Goal: Information Seeking & Learning: Check status

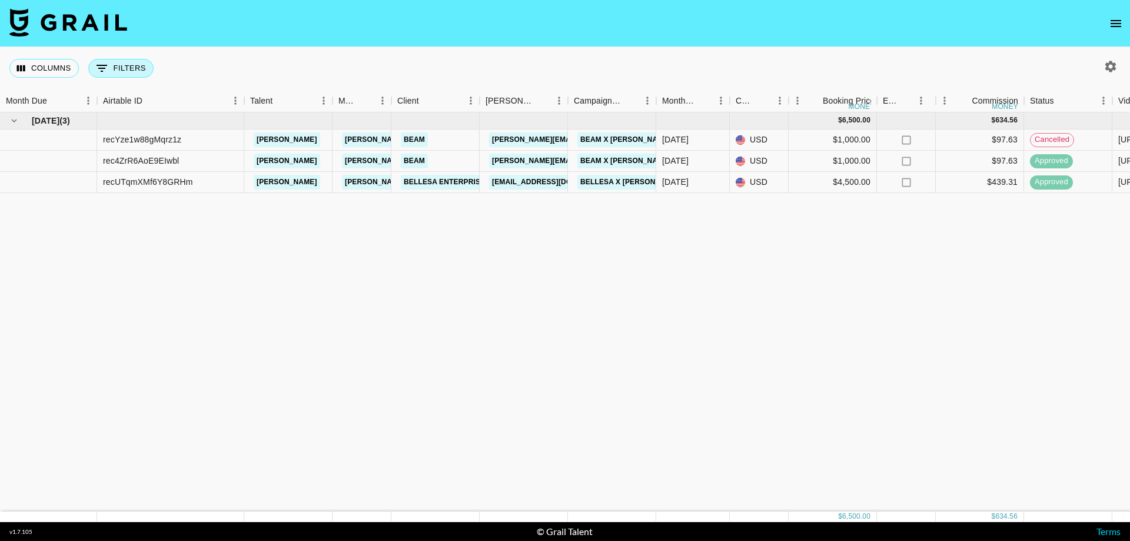
click at [108, 62] on icon "Show filters" at bounding box center [102, 68] width 14 height 14
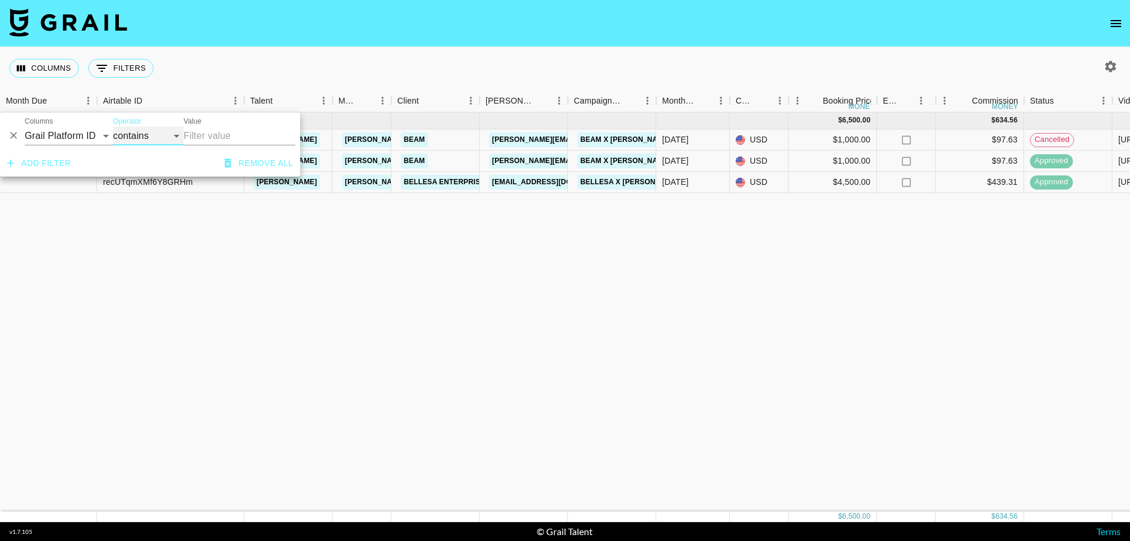
click at [119, 134] on select "contains equals starts with ends with is empty is not empty is any of" at bounding box center [148, 136] width 71 height 19
drag, startPoint x: 619, startPoint y: 343, endPoint x: 621, endPoint y: 332, distance: 10.7
click at [617, 342] on div "[DATE] ( 3 ) $ 6,500.00 $ 634.56 recYze1w88gMqrz1z [PERSON_NAME] [PERSON_NAME][…" at bounding box center [977, 311] width 1954 height 399
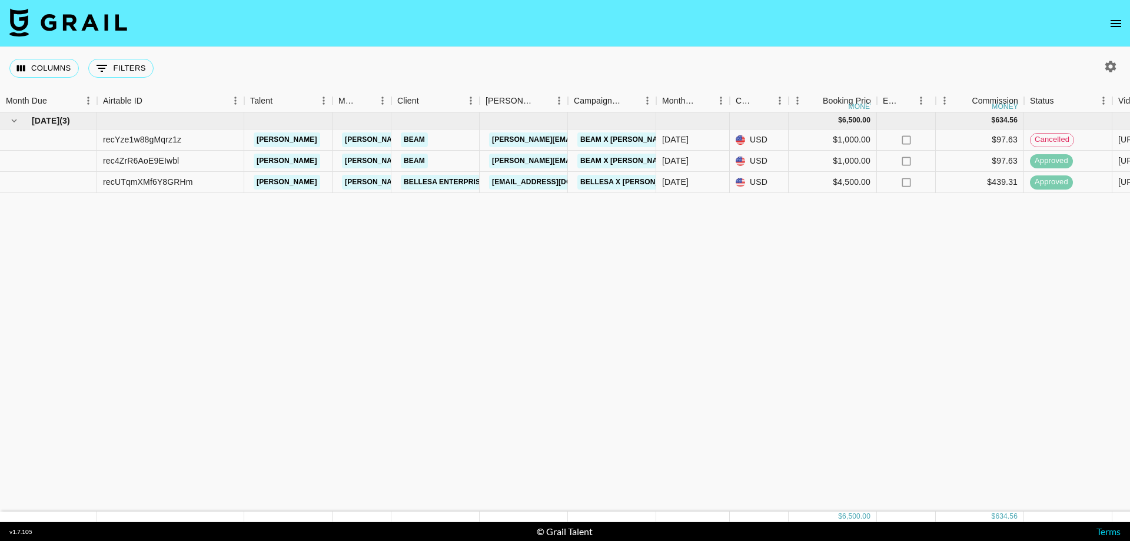
click at [754, 27] on icon "open drawer" at bounding box center [1116, 23] width 14 height 14
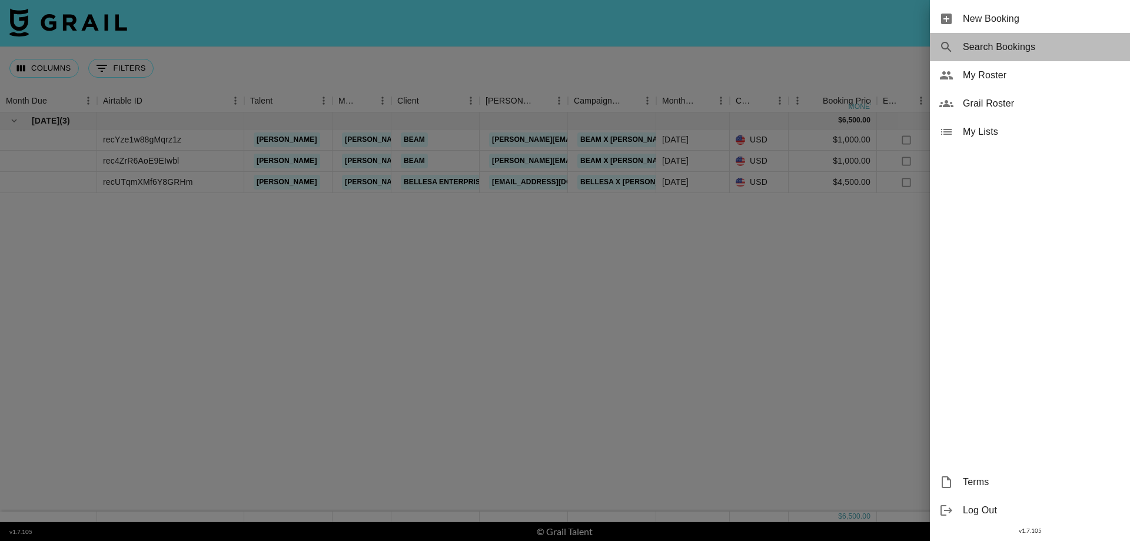
click at [754, 52] on span "Search Bookings" at bounding box center [1042, 47] width 158 height 14
select select "id"
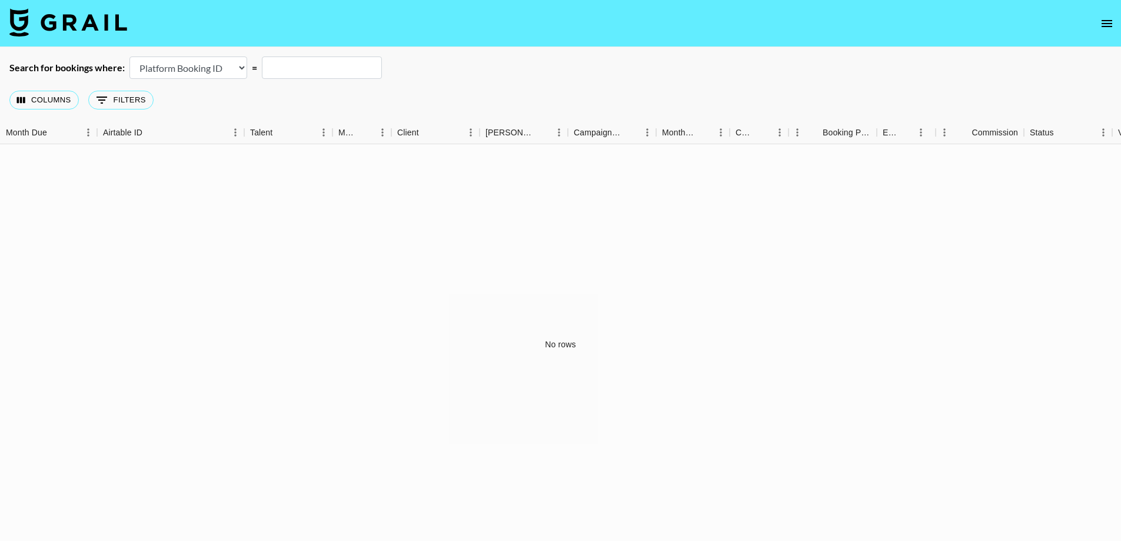
click at [318, 73] on input "text" at bounding box center [322, 68] width 120 height 22
click at [754, 31] on button "open drawer" at bounding box center [1107, 24] width 24 height 24
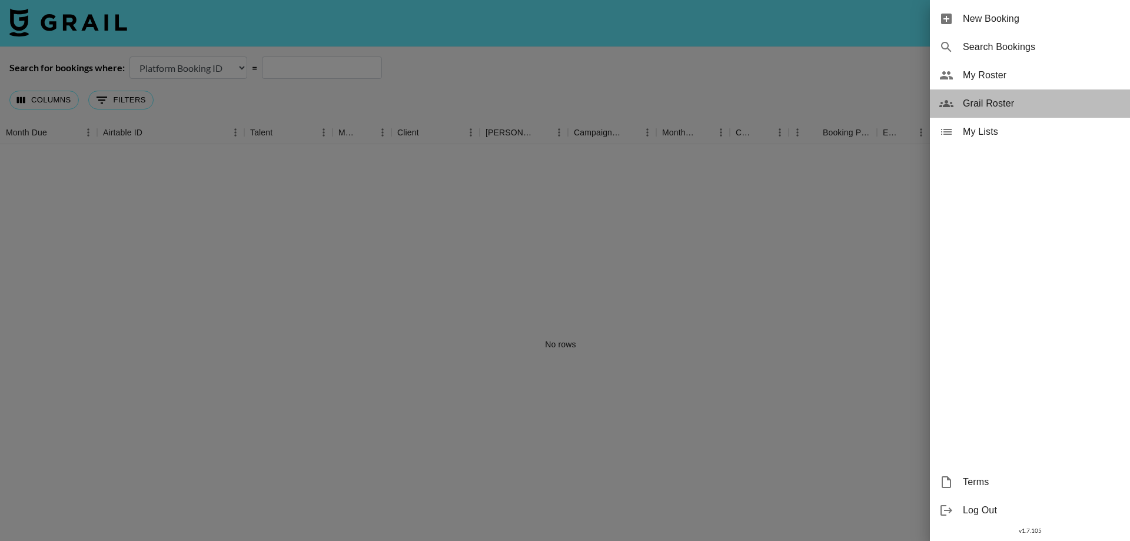
click at [754, 108] on span "Grail Roster" at bounding box center [1042, 104] width 158 height 14
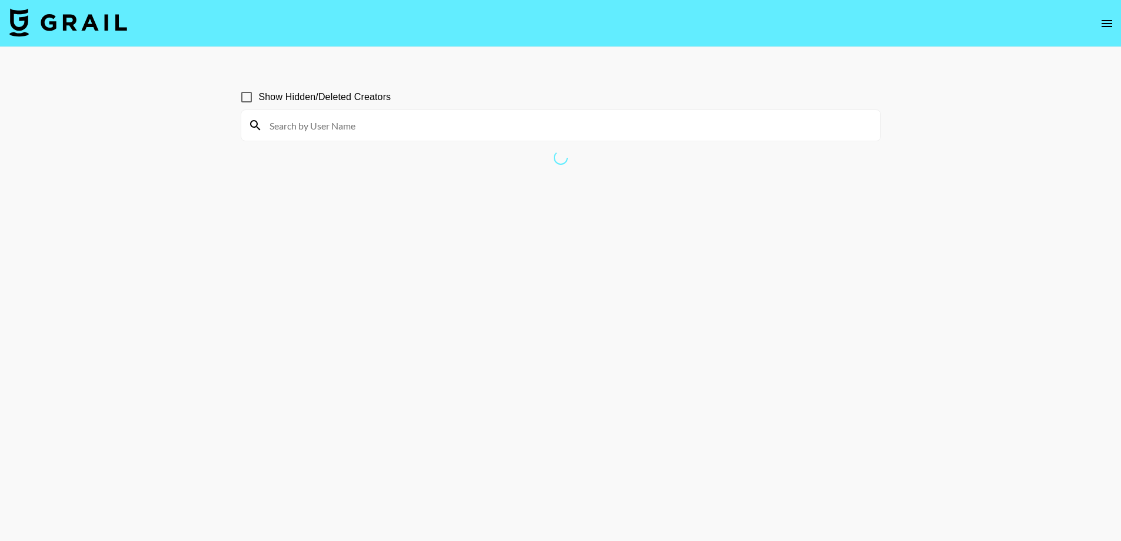
click at [281, 128] on input at bounding box center [568, 125] width 611 height 19
click at [319, 136] on div "[PERSON_NAME]" at bounding box center [560, 125] width 639 height 31
click at [318, 131] on input "[PERSON_NAME]" at bounding box center [568, 125] width 611 height 19
click at [317, 129] on input "[PERSON_NAME]" at bounding box center [568, 125] width 611 height 19
click at [248, 131] on icon at bounding box center [255, 125] width 14 height 14
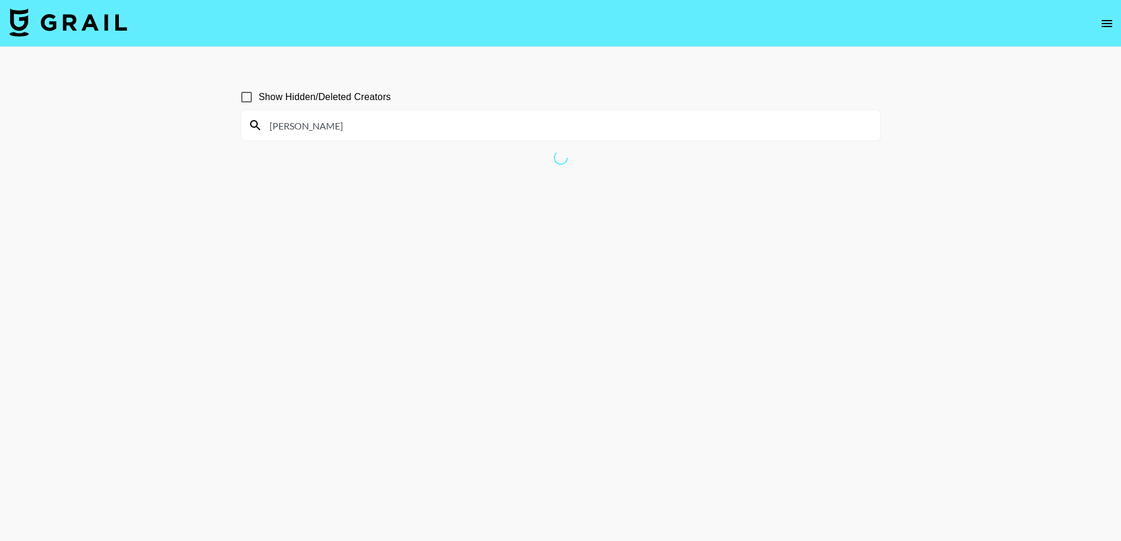
click at [254, 125] on icon at bounding box center [255, 125] width 14 height 14
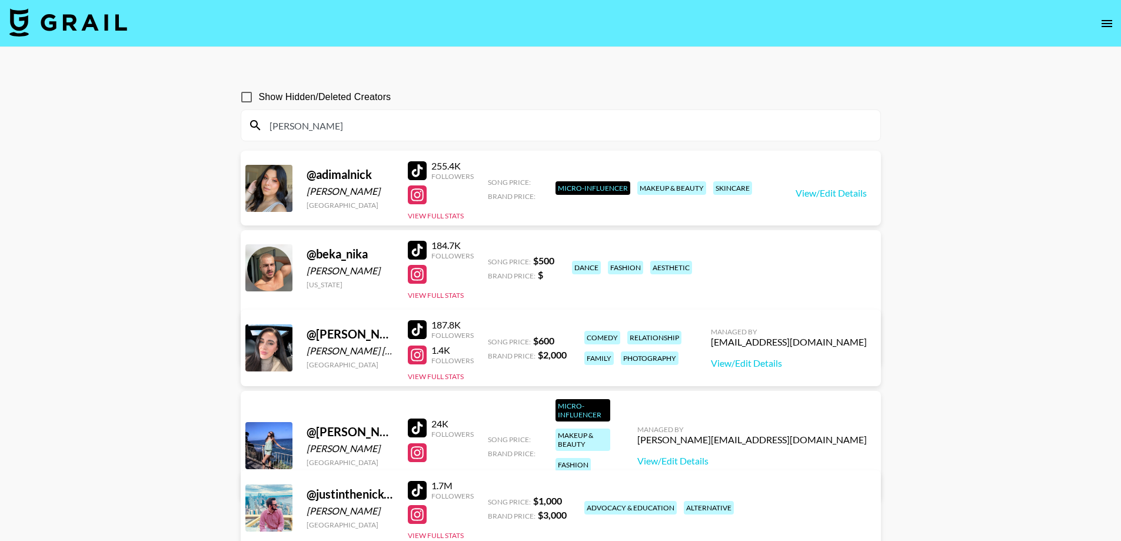
click at [253, 130] on icon at bounding box center [255, 125] width 14 height 14
click at [255, 124] on icon at bounding box center [255, 125] width 14 height 14
click at [316, 128] on input "[PERSON_NAME]" at bounding box center [568, 125] width 611 height 19
drag, startPoint x: 337, startPoint y: 124, endPoint x: 320, endPoint y: 130, distance: 18.3
click at [332, 125] on input "[PERSON_NAME]" at bounding box center [568, 125] width 611 height 19
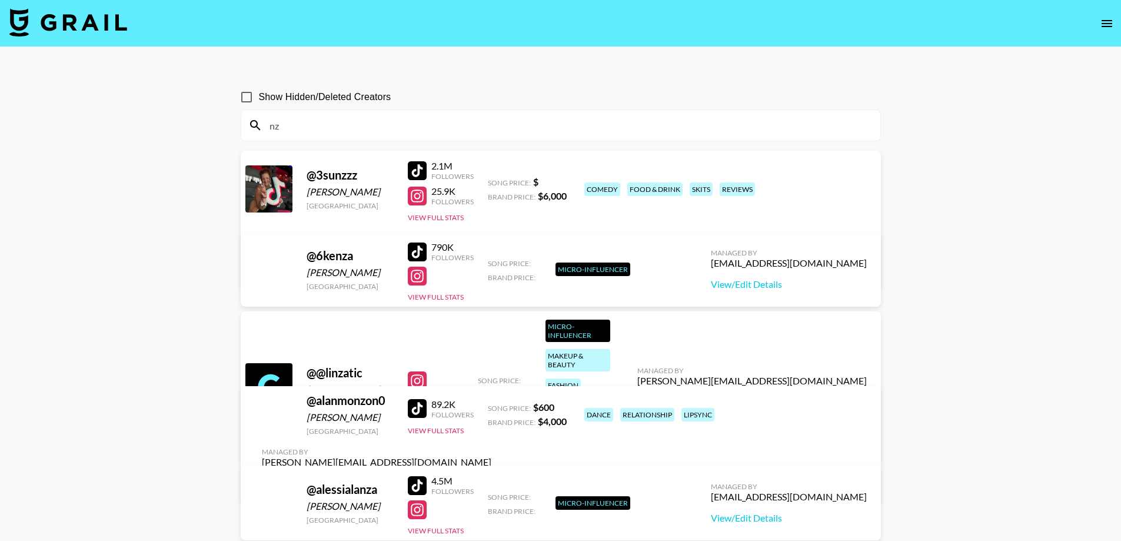
type input "n"
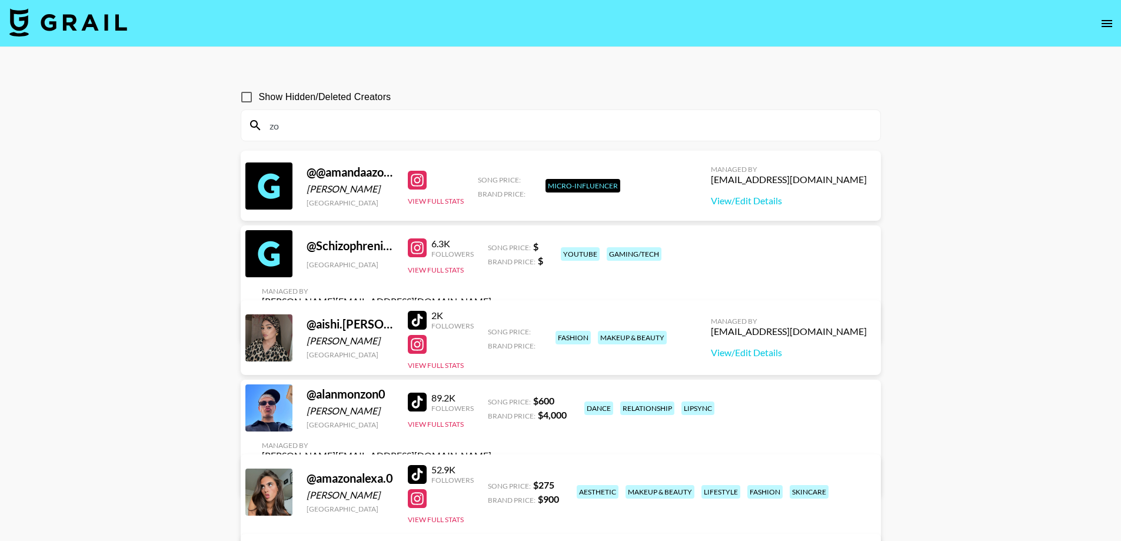
type input "z"
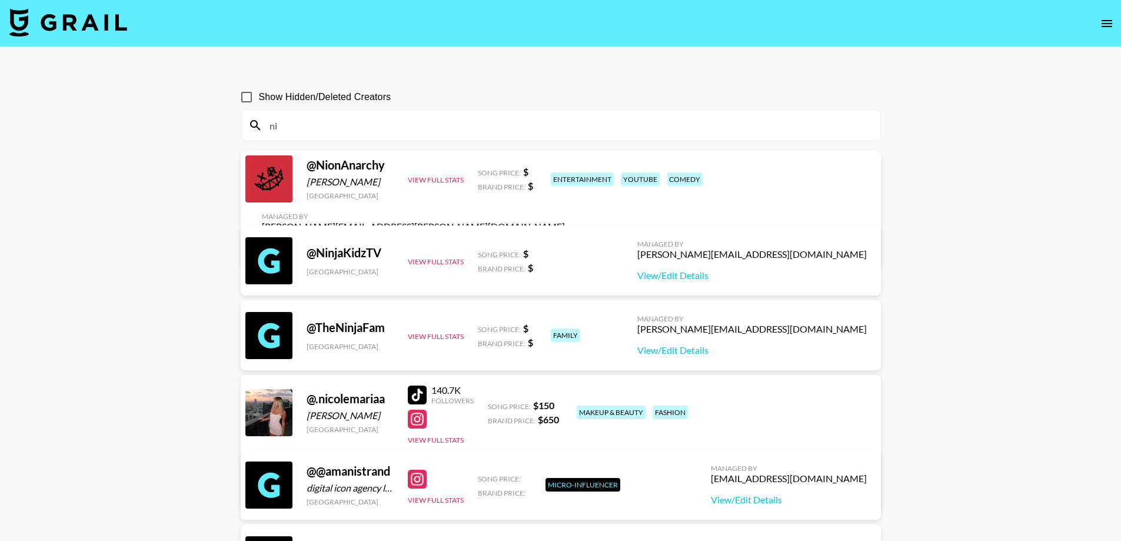
type input "n"
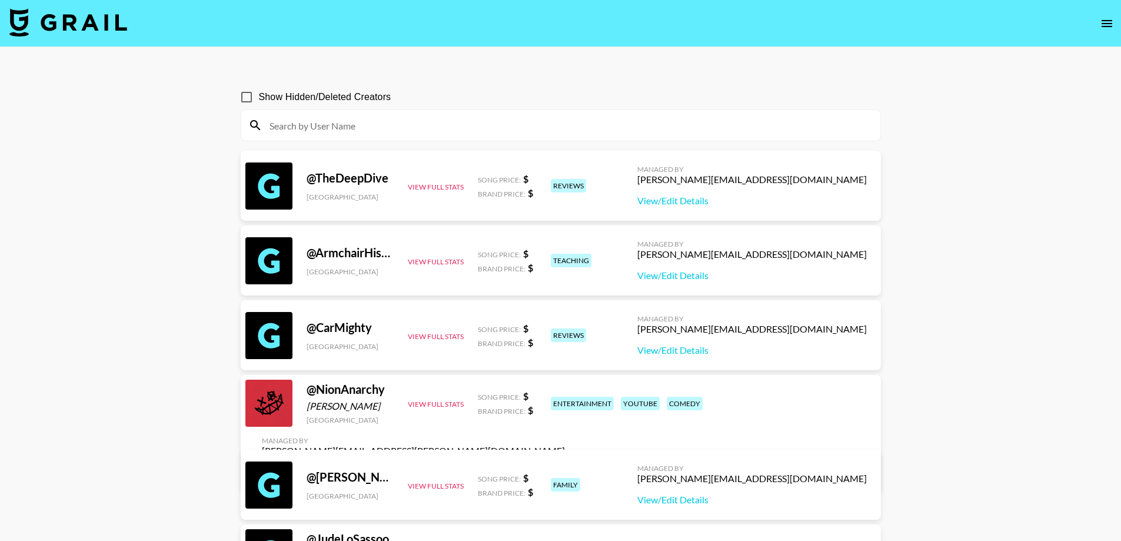
click at [754, 20] on icon "open drawer" at bounding box center [1107, 23] width 11 height 7
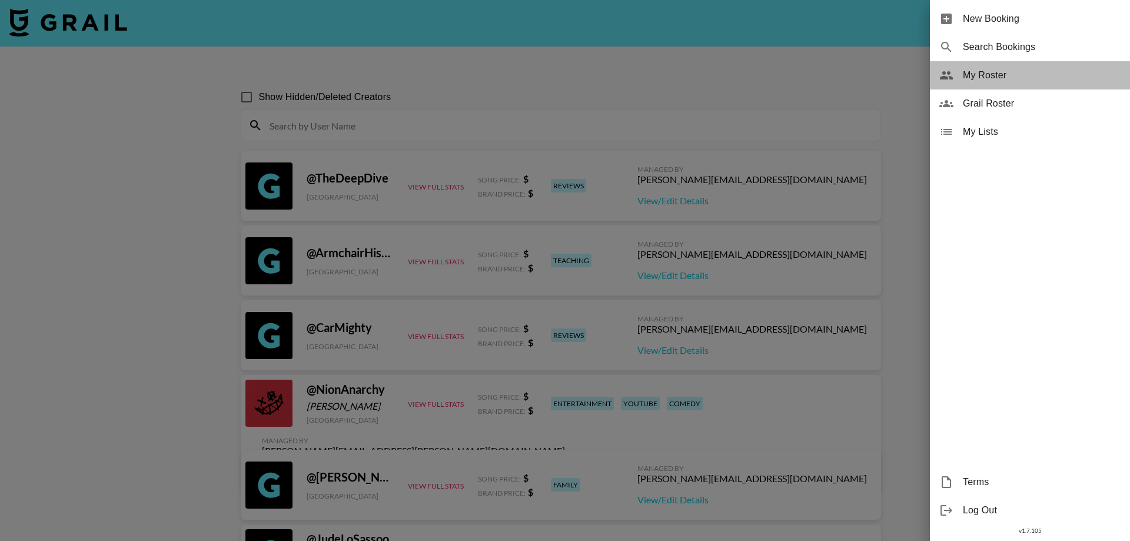
click at [754, 76] on span "My Roster" at bounding box center [1042, 75] width 158 height 14
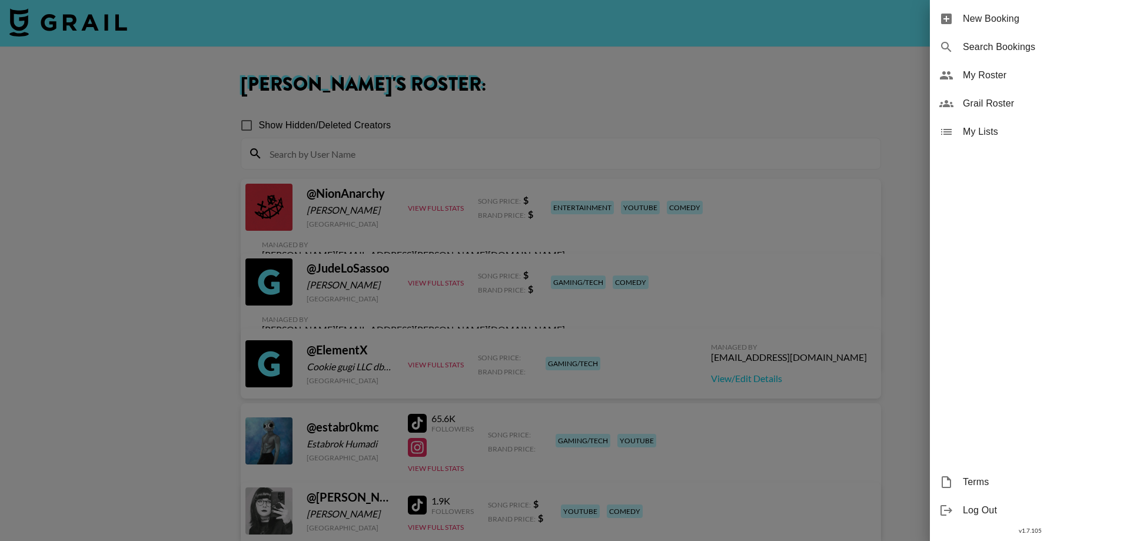
click at [378, 161] on div at bounding box center [565, 270] width 1130 height 541
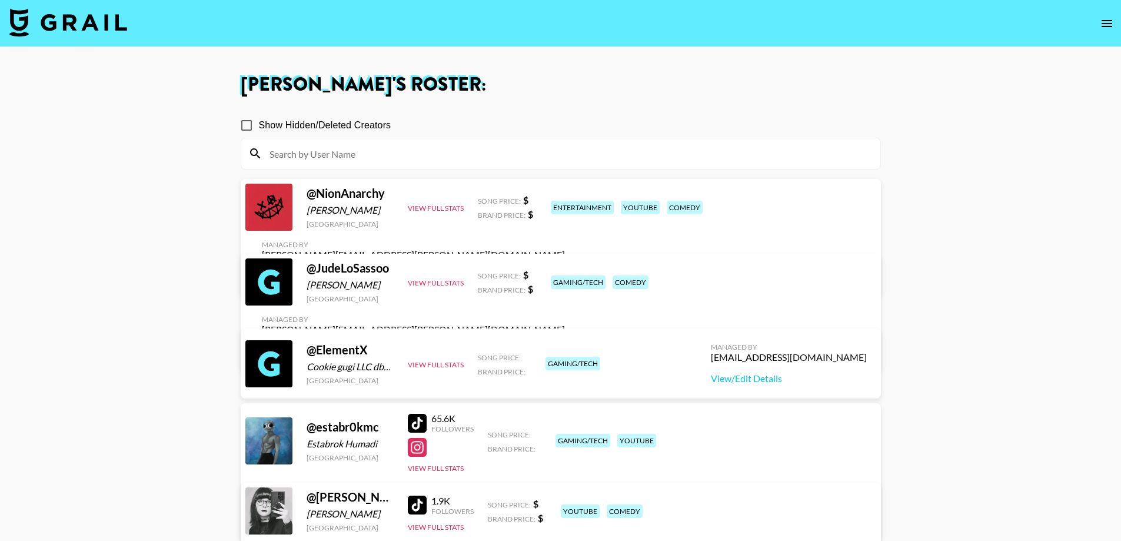
click at [375, 153] on input at bounding box center [568, 153] width 611 height 19
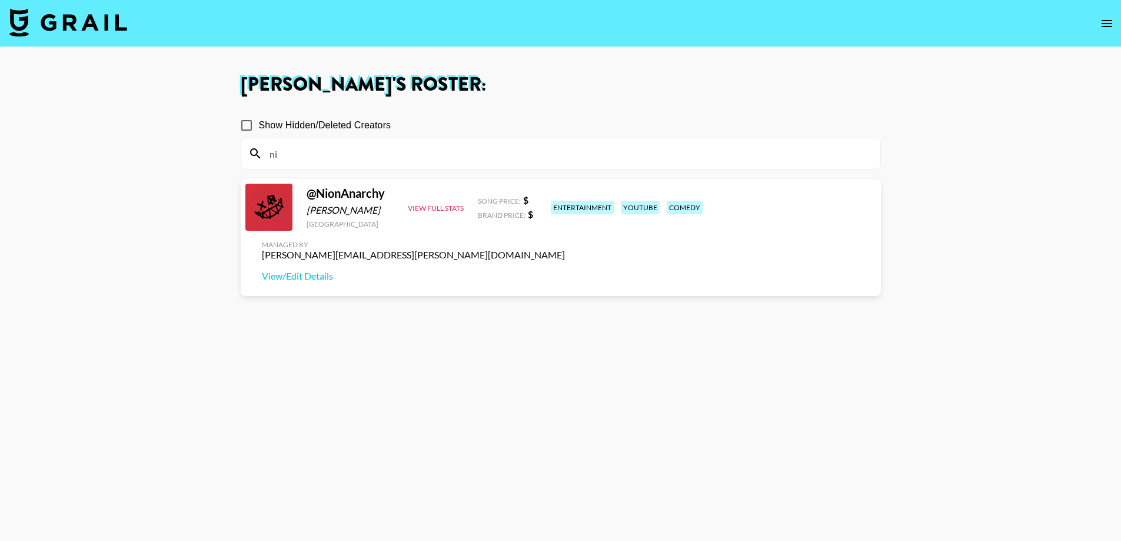
type input "n"
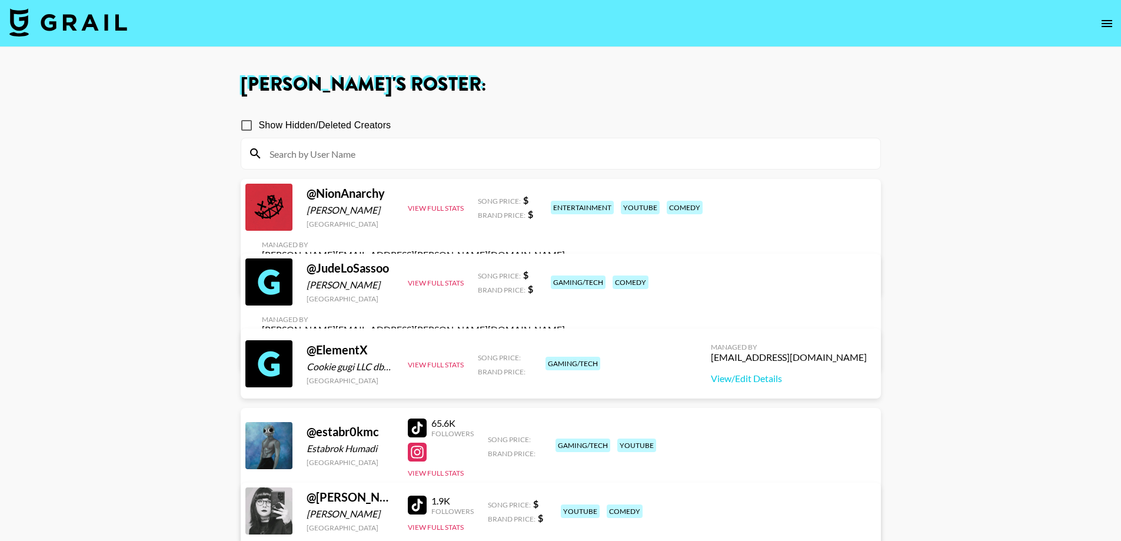
click at [754, 16] on icon "open drawer" at bounding box center [1107, 23] width 14 height 14
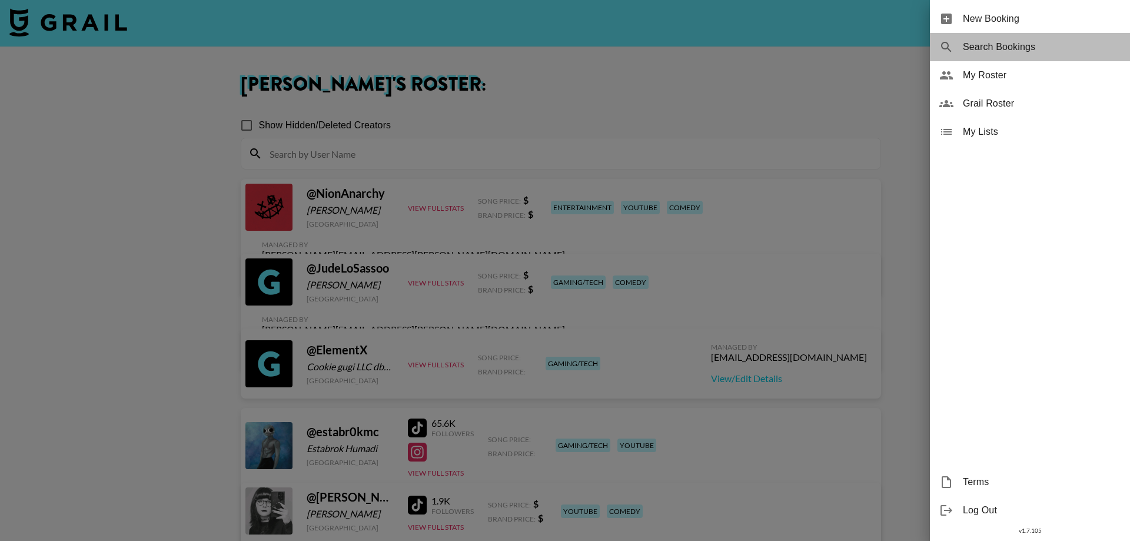
click at [754, 46] on span "Search Bookings" at bounding box center [1042, 47] width 158 height 14
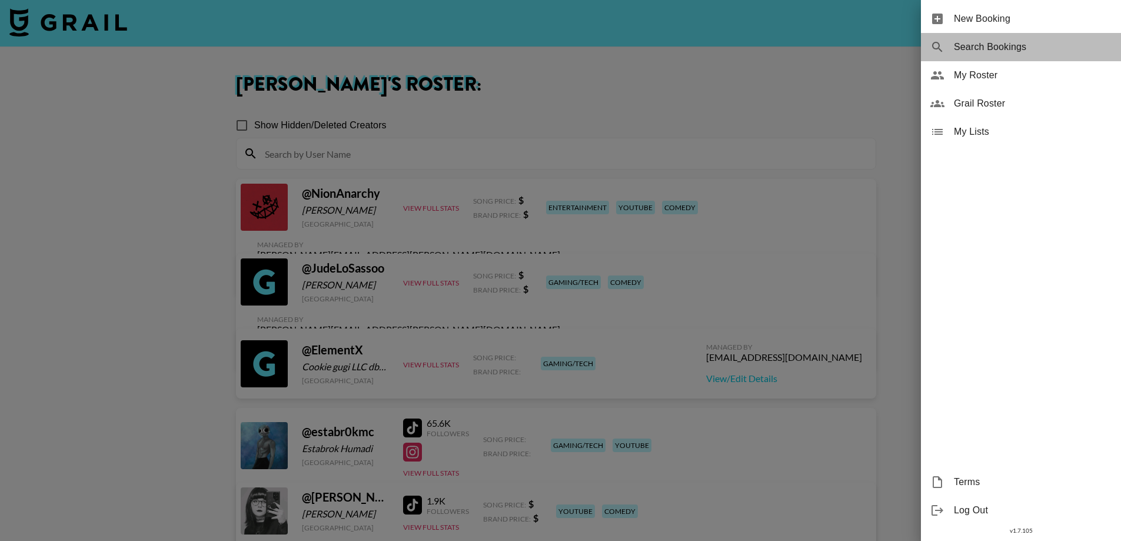
select select "id"
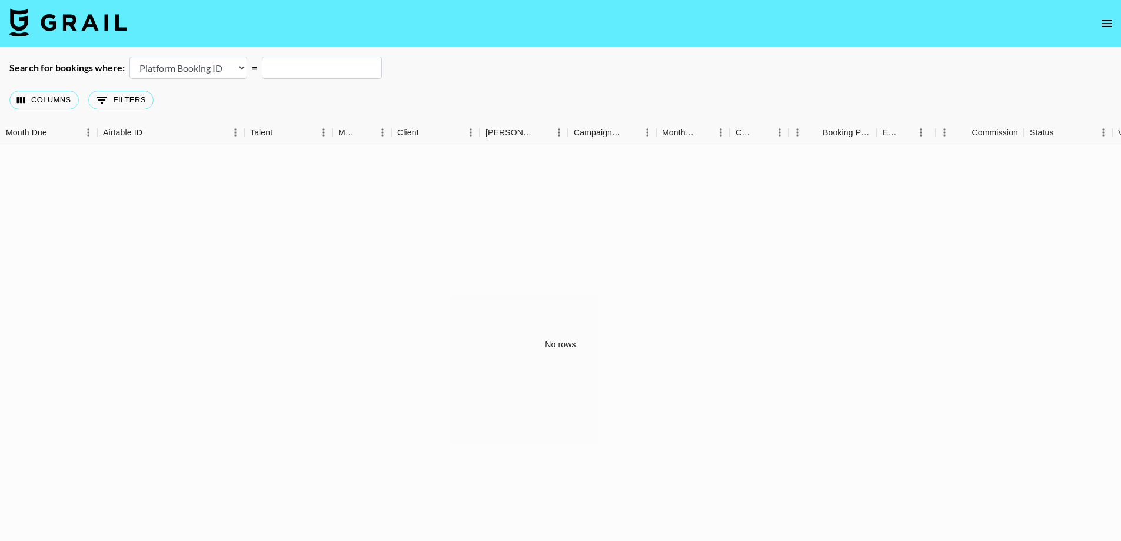
click at [754, 21] on icon "open drawer" at bounding box center [1107, 23] width 11 height 7
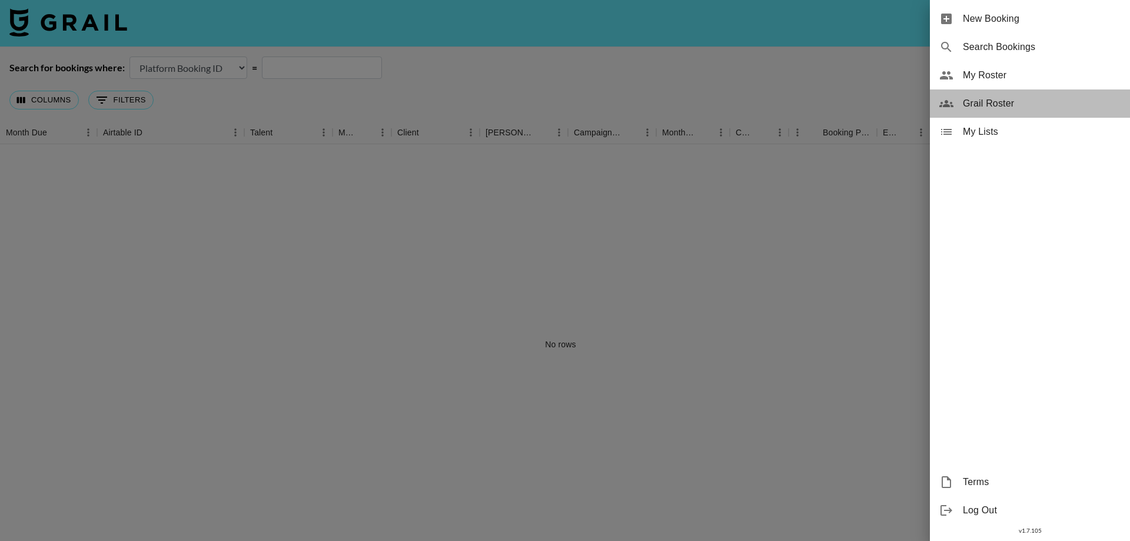
click at [754, 92] on div "Grail Roster" at bounding box center [1030, 103] width 200 height 28
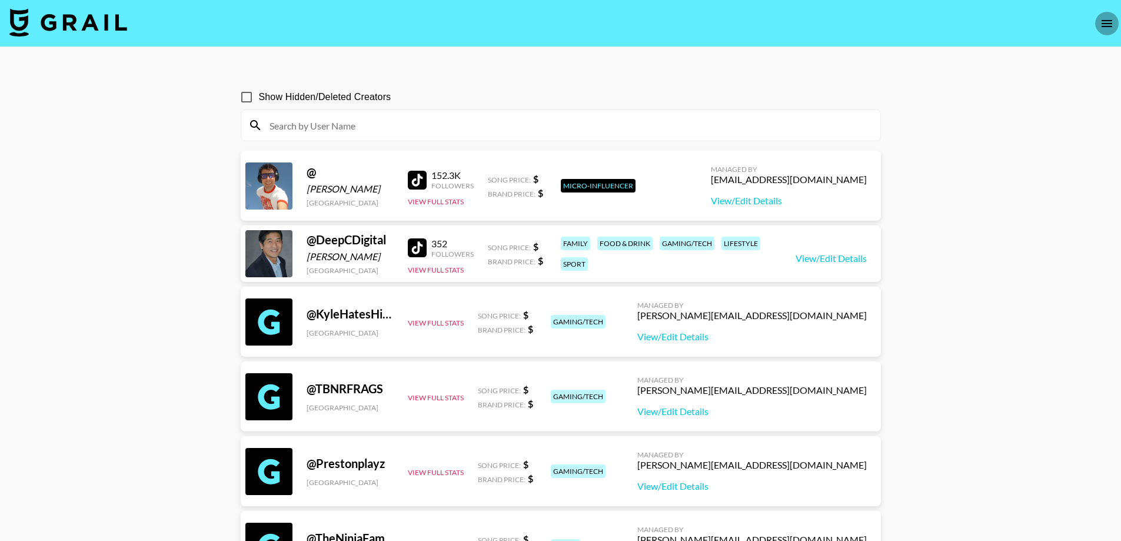
click at [754, 30] on icon "open drawer" at bounding box center [1107, 23] width 14 height 14
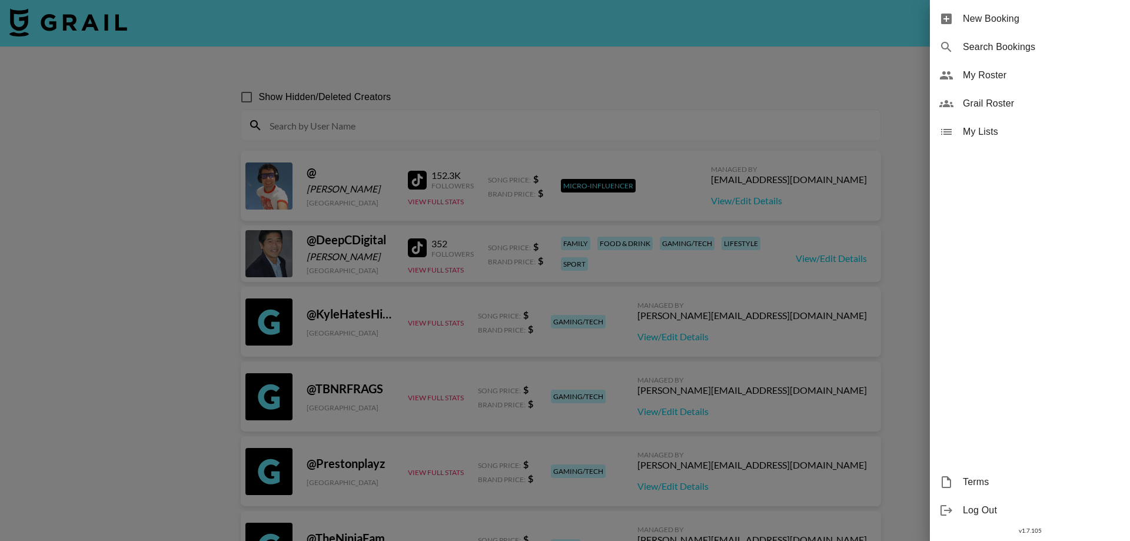
click at [115, 151] on div at bounding box center [565, 270] width 1130 height 541
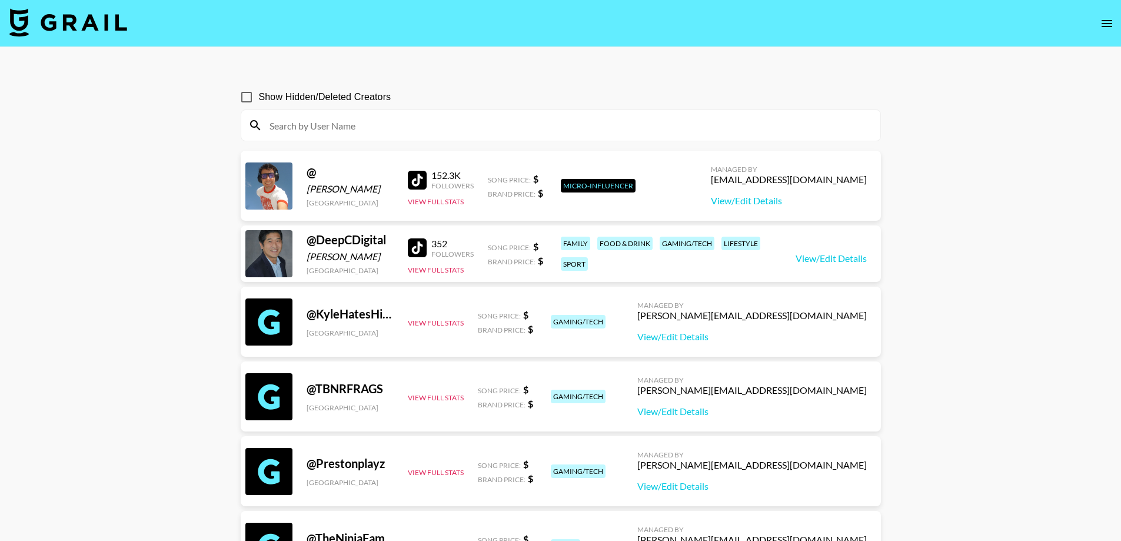
click at [347, 137] on div at bounding box center [560, 125] width 639 height 31
click at [337, 127] on input at bounding box center [568, 125] width 611 height 19
click at [43, 30] on img at bounding box center [68, 22] width 118 height 28
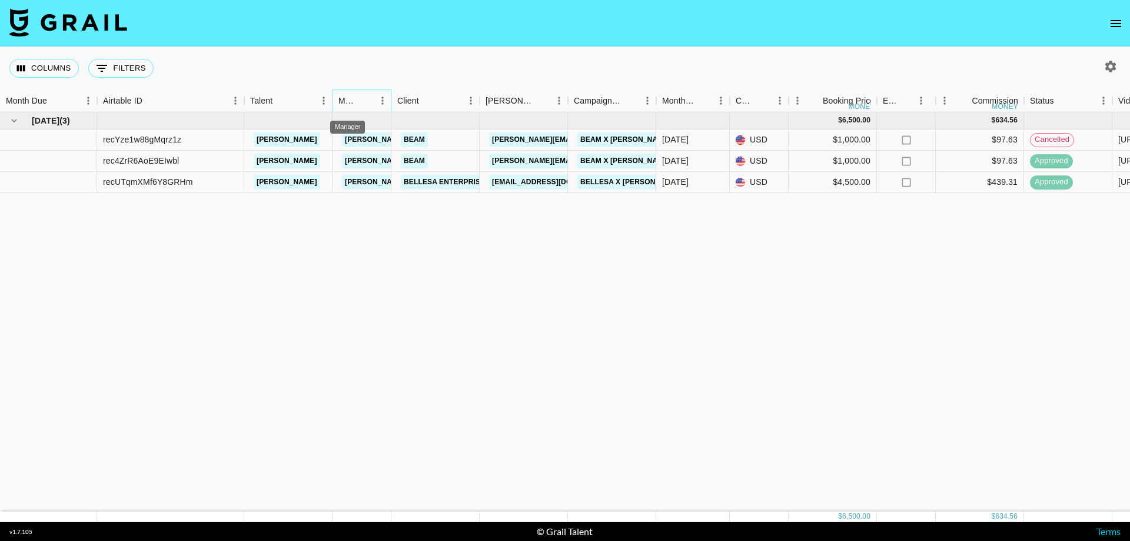
click at [355, 102] on div "Manager" at bounding box center [347, 100] width 19 height 23
click at [349, 95] on div "Manager" at bounding box center [347, 100] width 19 height 23
click at [384, 103] on div "Manager" at bounding box center [391, 100] width 14 height 23
click at [380, 104] on icon "Menu" at bounding box center [383, 101] width 12 height 12
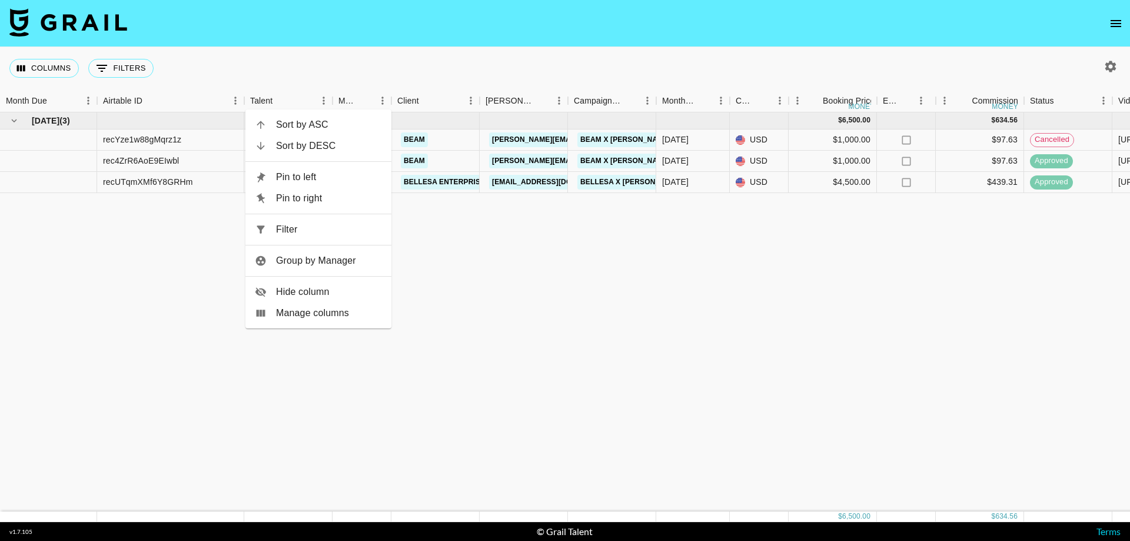
click at [527, 333] on div "[DATE] ( 3 ) $ 6,500.00 $ 634.56 recYze1w88gMqrz1z [PERSON_NAME] [PERSON_NAME][…" at bounding box center [977, 311] width 1954 height 399
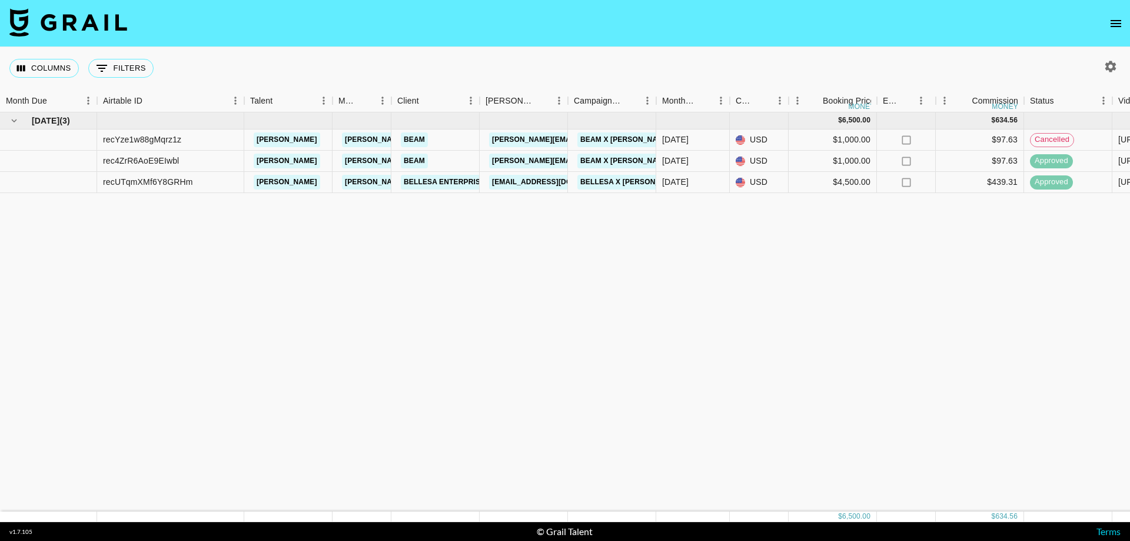
click at [87, 18] on img at bounding box center [68, 22] width 118 height 28
click at [46, 65] on button "Columns" at bounding box center [43, 68] width 69 height 19
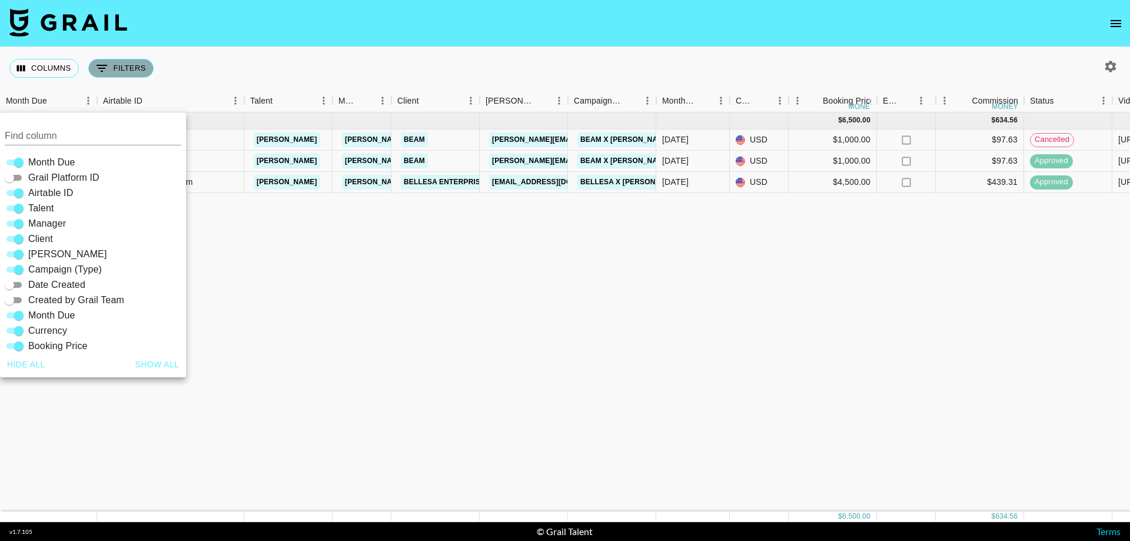
click at [120, 74] on button "0 Filters" at bounding box center [120, 68] width 65 height 19
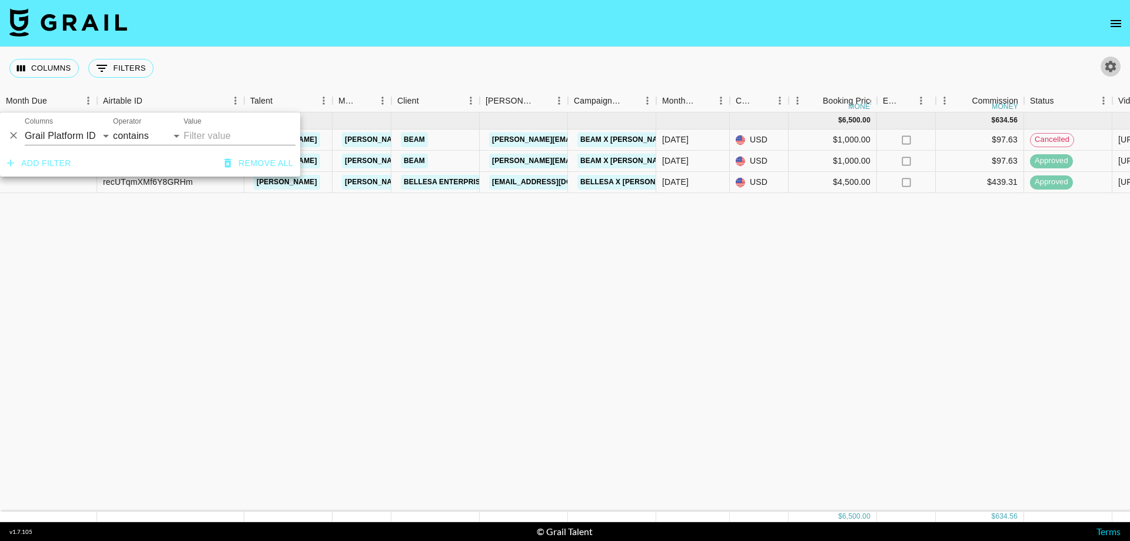
click at [754, 71] on icon "button" at bounding box center [1111, 66] width 14 height 14
select select "[DATE]"
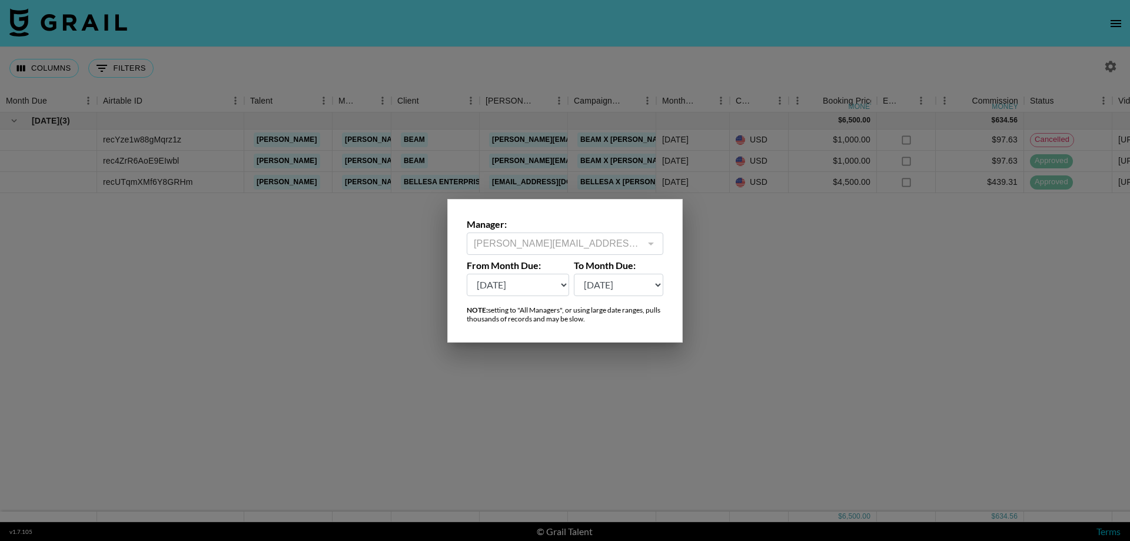
click at [649, 242] on div at bounding box center [650, 243] width 15 height 16
click at [651, 244] on div at bounding box center [650, 243] width 15 height 16
click at [562, 284] on select "[DATE] Sep '[DATE] [DATE] '[DATE] May '[DATE] Mar '[DATE] Jan '[DATE] Nov '[DAT…" at bounding box center [518, 285] width 102 height 22
click at [649, 286] on select "[DATE] Sep '[DATE] [DATE] '[DATE] May '[DATE] Mar '[DATE] Jan '[DATE] Nov '[DAT…" at bounding box center [619, 285] width 90 height 22
click at [619, 327] on div "Manager: [PERSON_NAME][EMAIL_ADDRESS][PERSON_NAME][DOMAIN_NAME] ​ From Month Du…" at bounding box center [564, 271] width 235 height 144
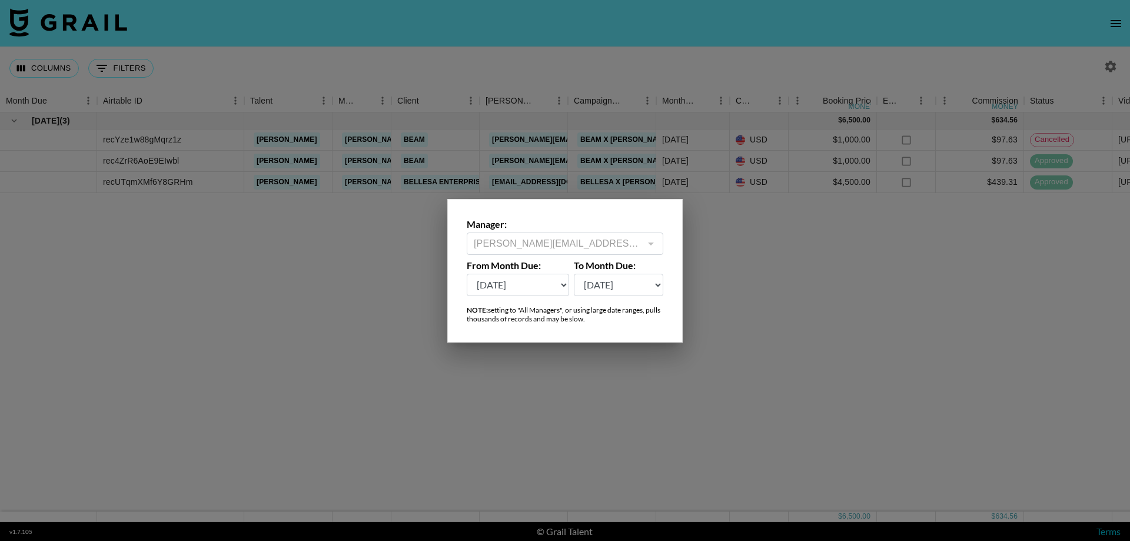
click at [649, 243] on div at bounding box center [650, 243] width 15 height 16
click at [754, 289] on div at bounding box center [565, 270] width 1130 height 541
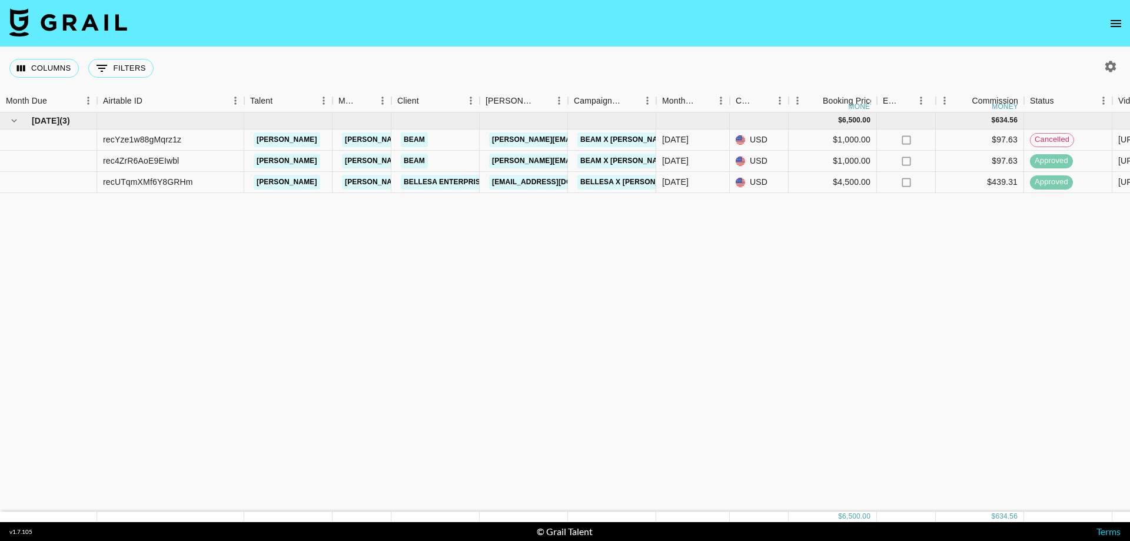
click at [68, 36] on link at bounding box center [68, 23] width 118 height 31
click at [87, 29] on img at bounding box center [68, 22] width 118 height 28
drag, startPoint x: 1109, startPoint y: 52, endPoint x: 1107, endPoint y: 67, distance: 14.9
click at [754, 58] on div "Columns 0 Filters + Booking Month Due Airtable ID Talent Manager Client [PERSON…" at bounding box center [565, 284] width 1130 height 475
click at [754, 67] on icon "button" at bounding box center [1110, 66] width 11 height 11
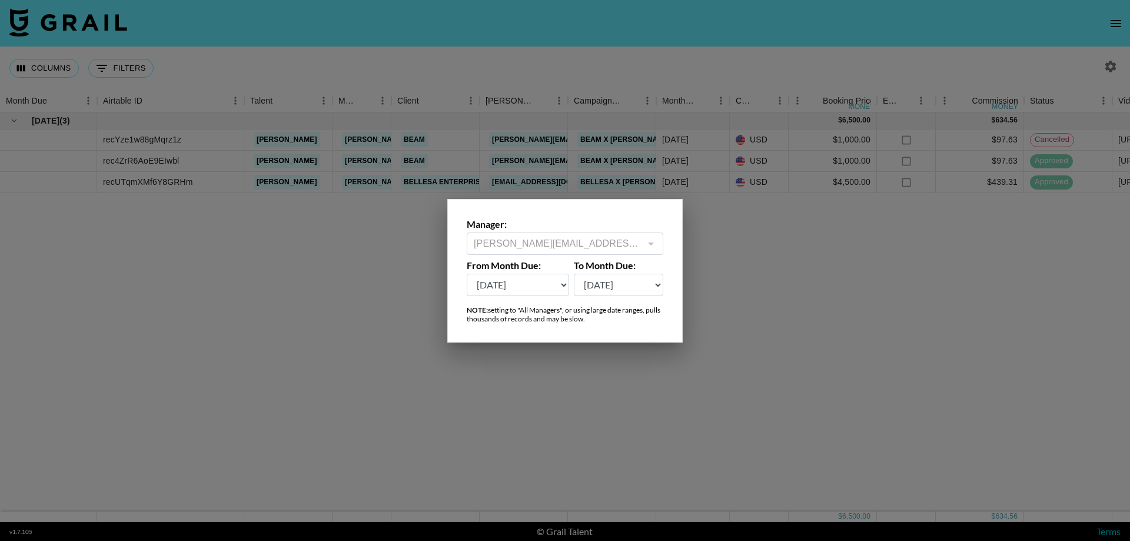
click at [546, 278] on select "[DATE] Sep '[DATE] [DATE] '[DATE] May '[DATE] Mar '[DATE] Jan '[DATE] Nov '[DAT…" at bounding box center [518, 285] width 102 height 22
select select "[DATE]"
click at [467, 274] on select "[DATE] Sep '[DATE] [DATE] '[DATE] May '[DATE] Mar '[DATE] Jan '[DATE] Nov '[DAT…" at bounding box center [518, 285] width 102 height 22
drag, startPoint x: 621, startPoint y: 283, endPoint x: 619, endPoint y: 274, distance: 9.1
click at [621, 283] on select "[DATE] Sep '[DATE] [DATE] '[DATE] May '[DATE] Mar '[DATE] Jan '[DATE] Nov '[DAT…" at bounding box center [619, 285] width 90 height 22
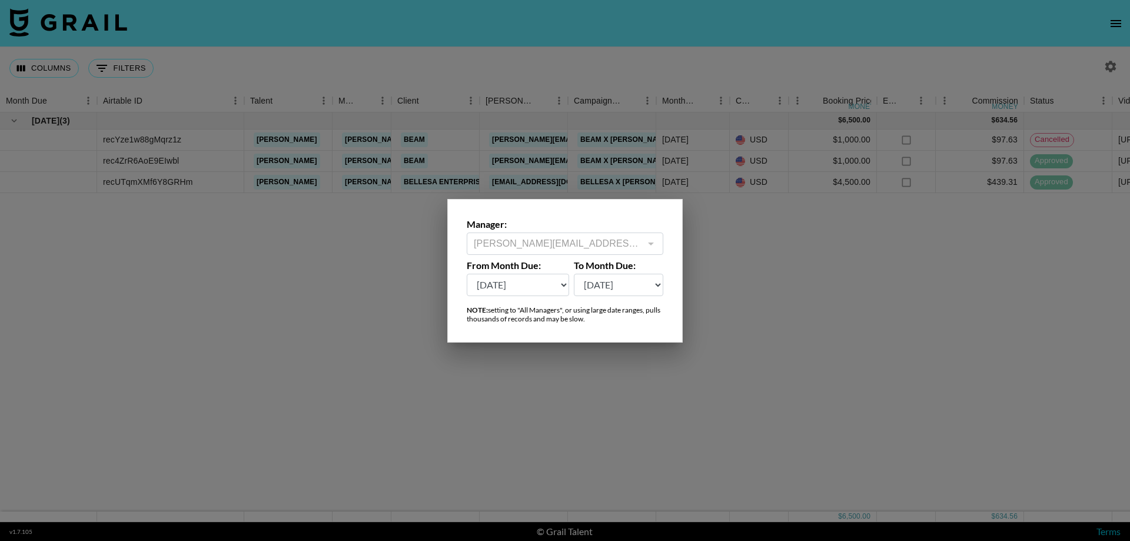
click at [574, 274] on select "[DATE] Sep '[DATE] [DATE] '[DATE] May '[DATE] Mar '[DATE] Jan '[DATE] Nov '[DAT…" at bounding box center [619, 285] width 90 height 22
click at [709, 370] on div at bounding box center [565, 270] width 1130 height 541
